Goal: Check status: Check status

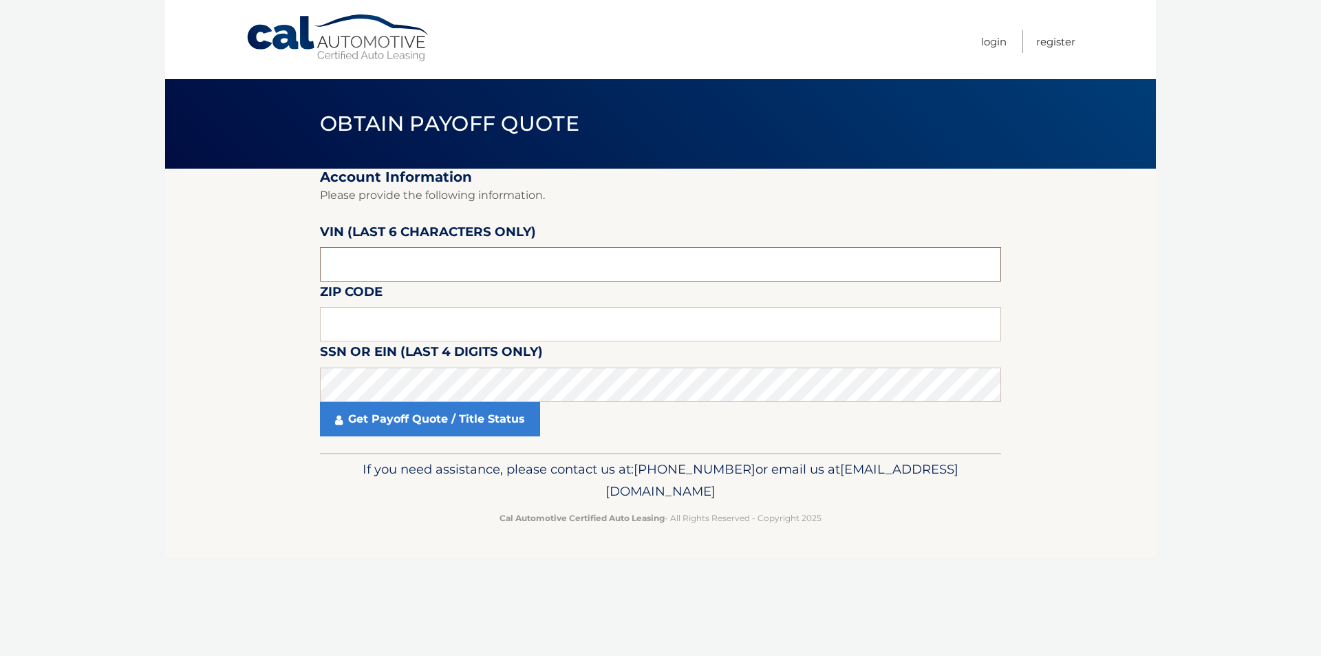
click at [396, 257] on input "text" at bounding box center [660, 264] width 681 height 34
click at [439, 316] on input "text" at bounding box center [660, 324] width 681 height 34
type input "11714"
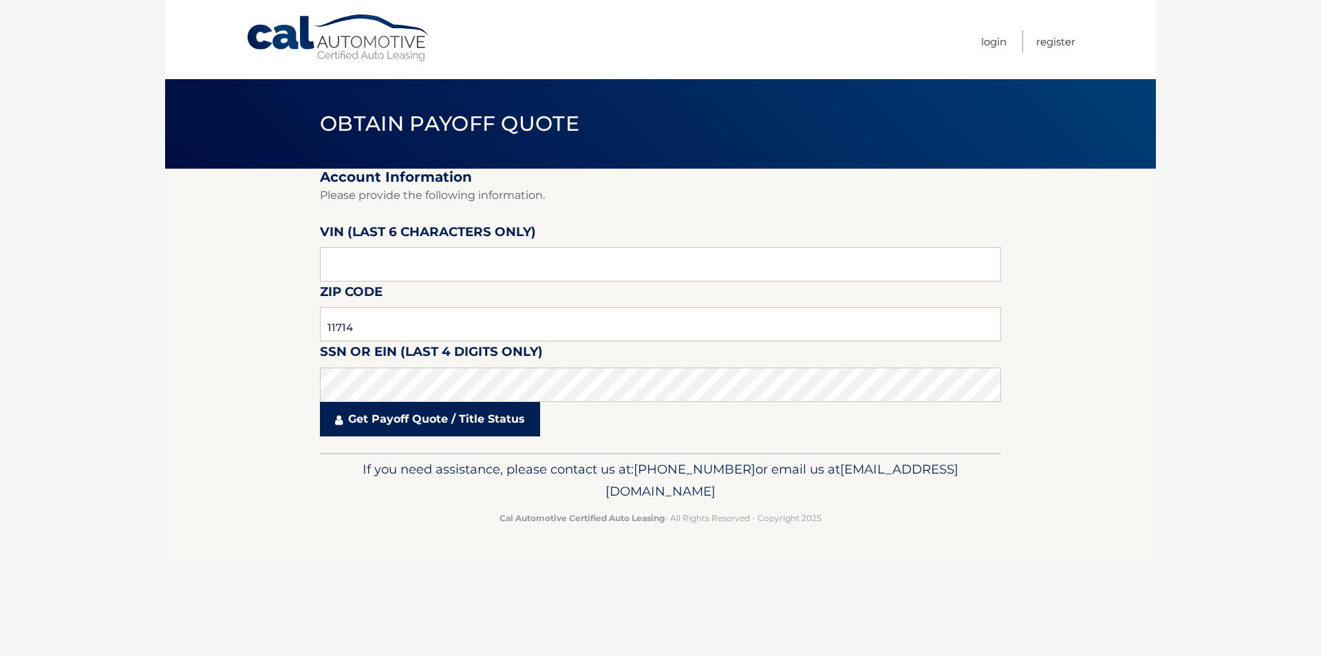
click at [518, 425] on link "Get Payoff Quote / Title Status" at bounding box center [430, 419] width 220 height 34
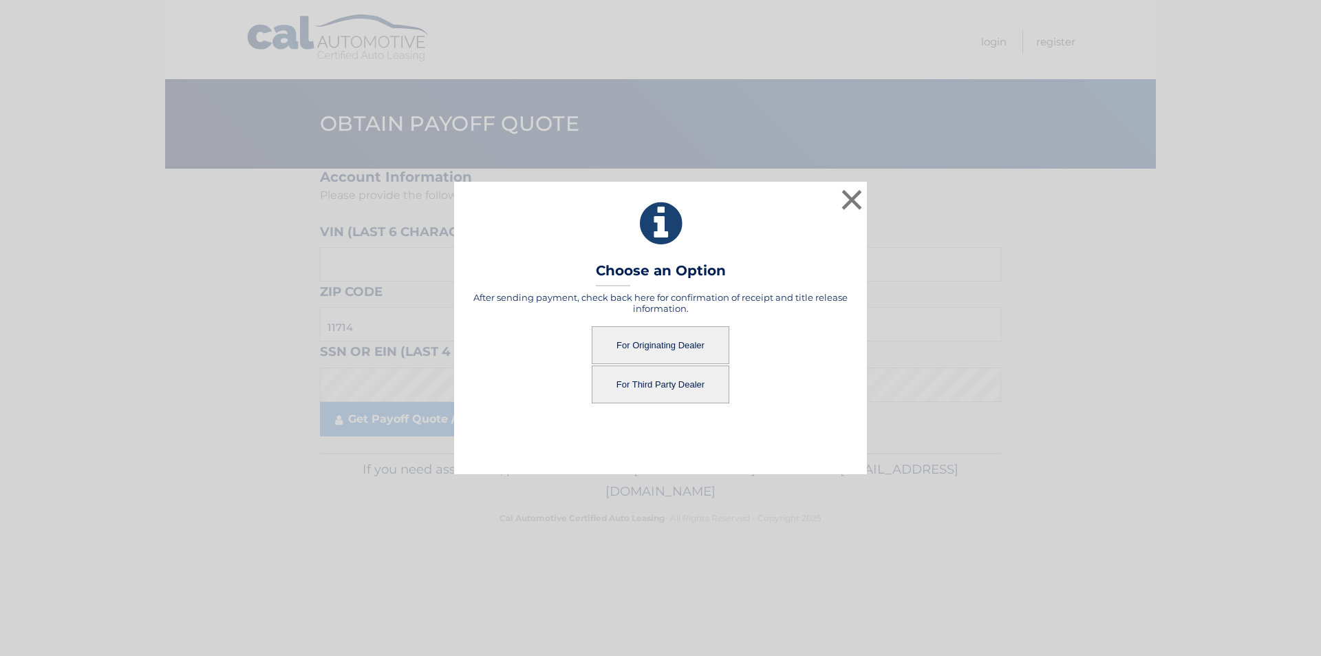
click at [668, 342] on button "For Originating Dealer" at bounding box center [661, 345] width 138 height 38
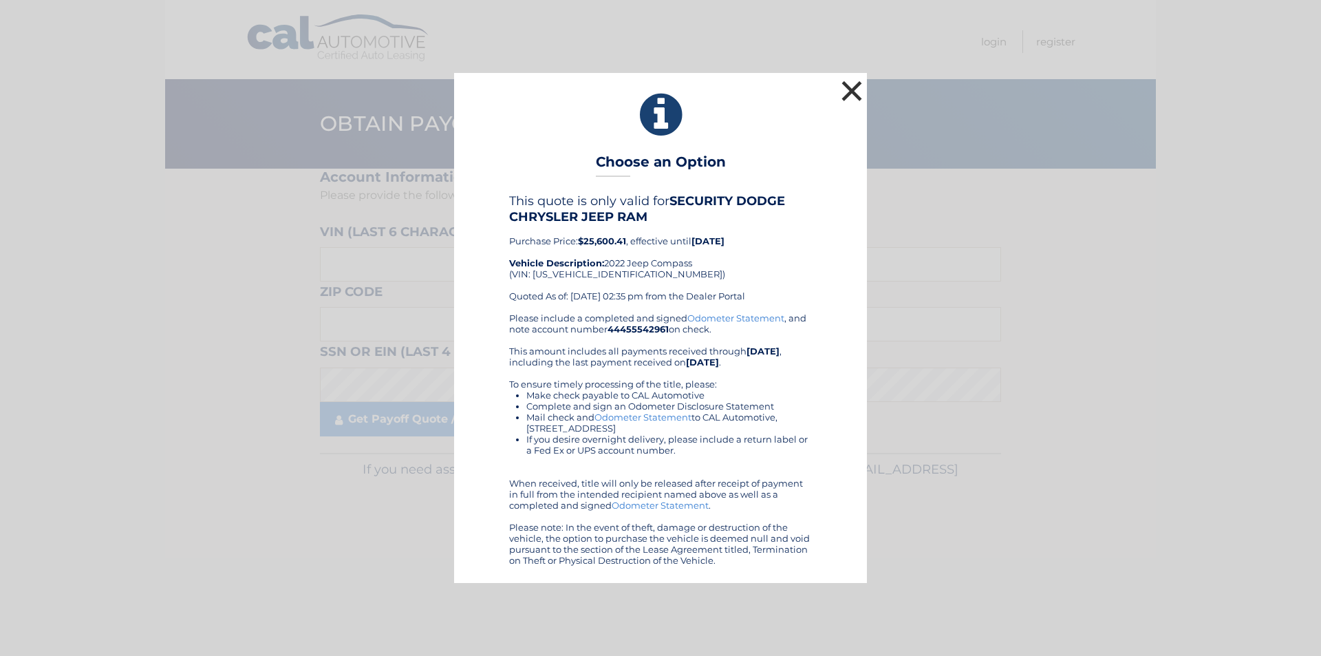
click at [858, 96] on button "×" at bounding box center [852, 91] width 28 height 28
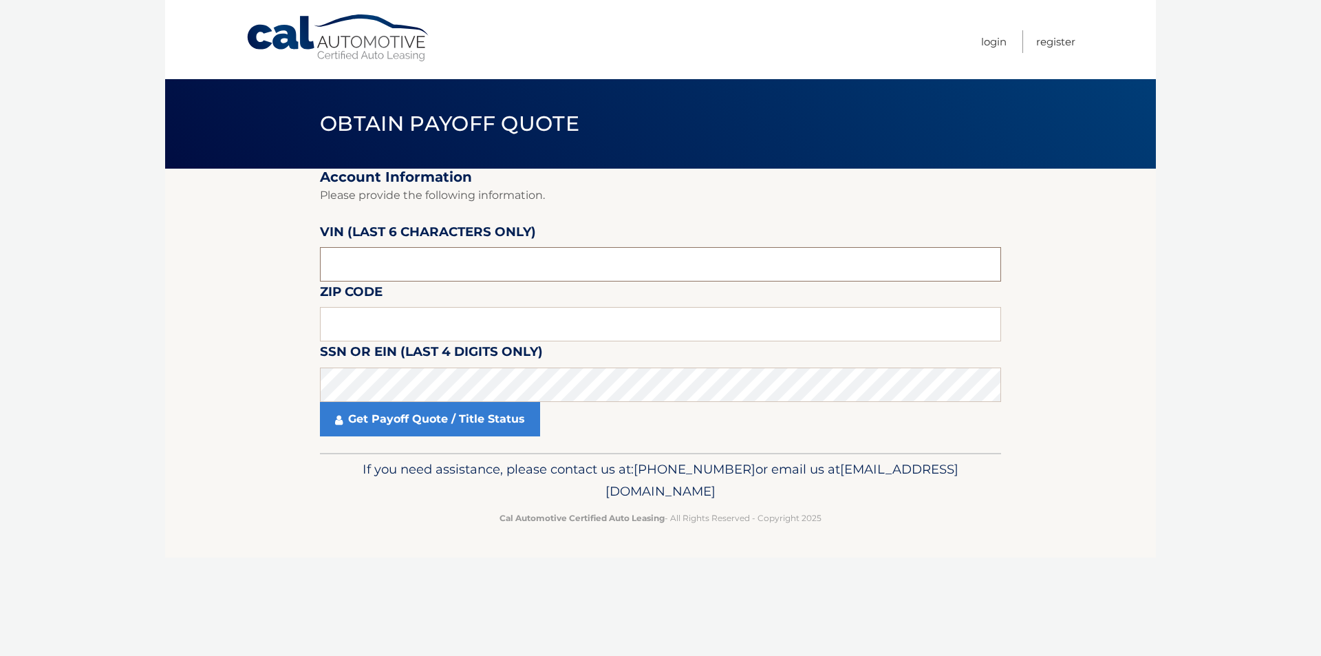
click at [726, 266] on input "text" at bounding box center [660, 264] width 681 height 34
